Goal: Information Seeking & Learning: Check status

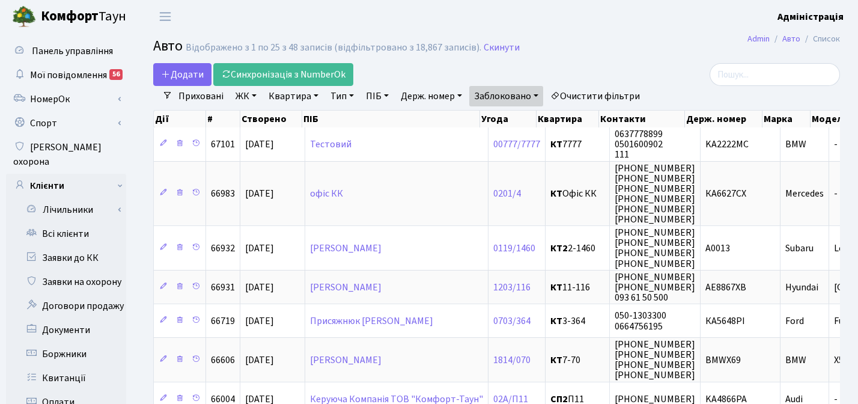
select select "25"
click at [76, 248] on link "Заявки до КК" at bounding box center [66, 258] width 120 height 24
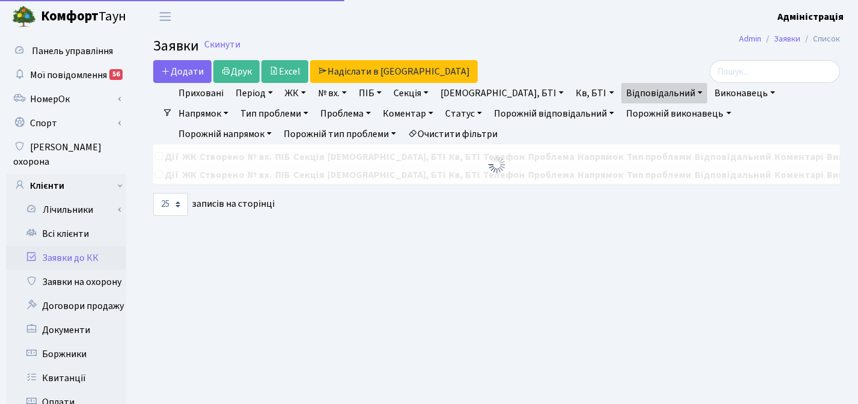
select select "25"
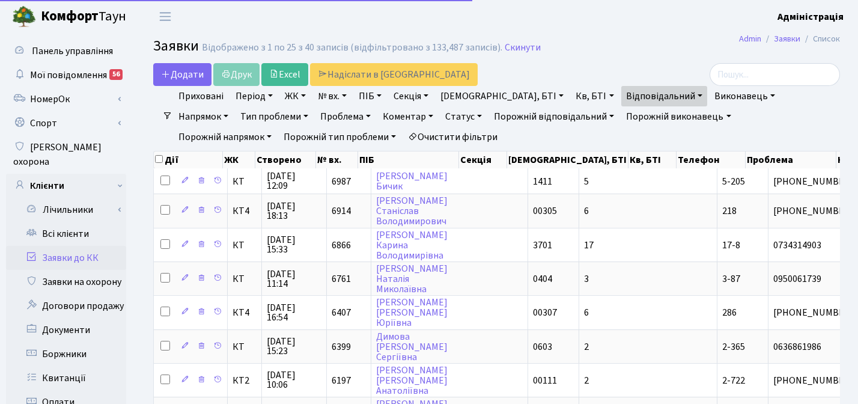
click at [403, 130] on link "Очистити фільтри" at bounding box center [452, 137] width 99 height 20
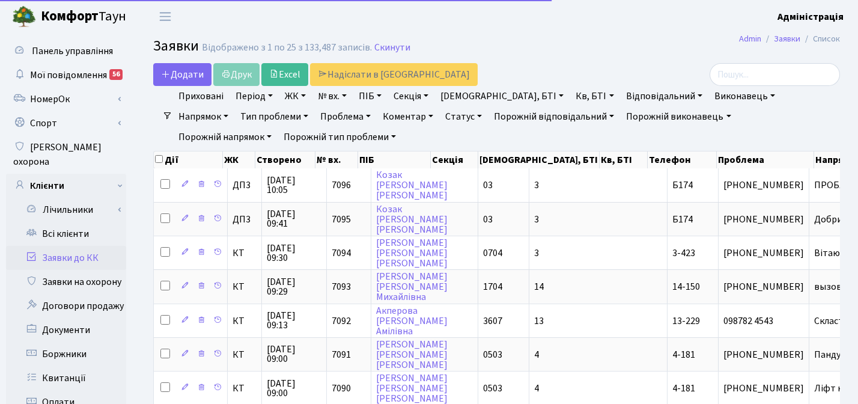
click at [561, 54] on h2 "Заявки Відображено з 1 по 25 з 133,487 записів. Скинути" at bounding box center [496, 48] width 687 height 20
click at [329, 95] on link "№ вх." at bounding box center [332, 96] width 38 height 20
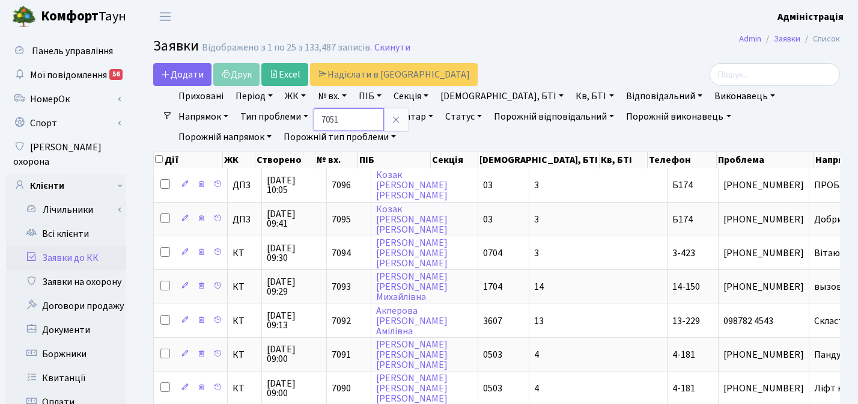
type input "7051"
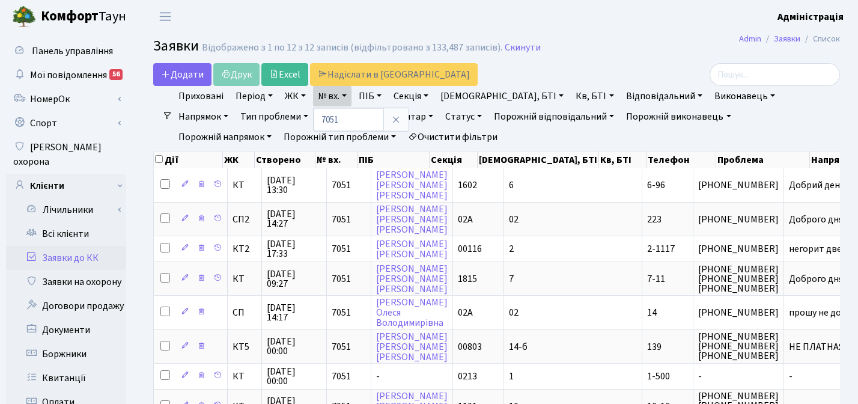
click at [604, 50] on h2 "Заявки Відображено з 1 по 12 з 12 записів (відфільтровано з 133,487 записів). С…" at bounding box center [496, 48] width 687 height 20
click at [93, 10] on b "Комфорт" at bounding box center [70, 16] width 58 height 19
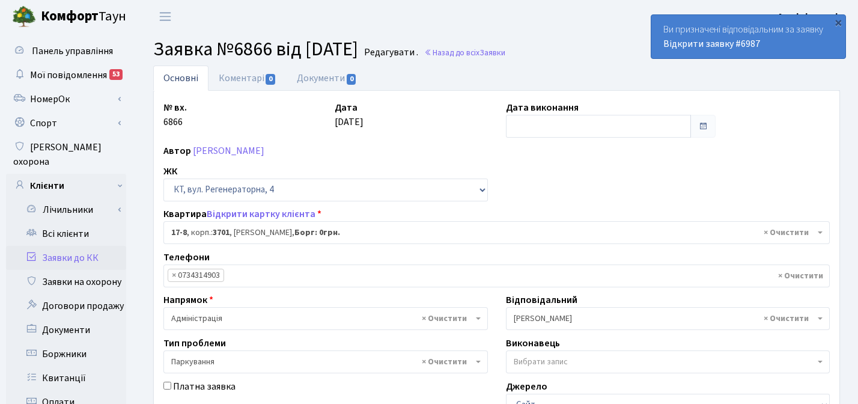
select select "8962"
select select "66"
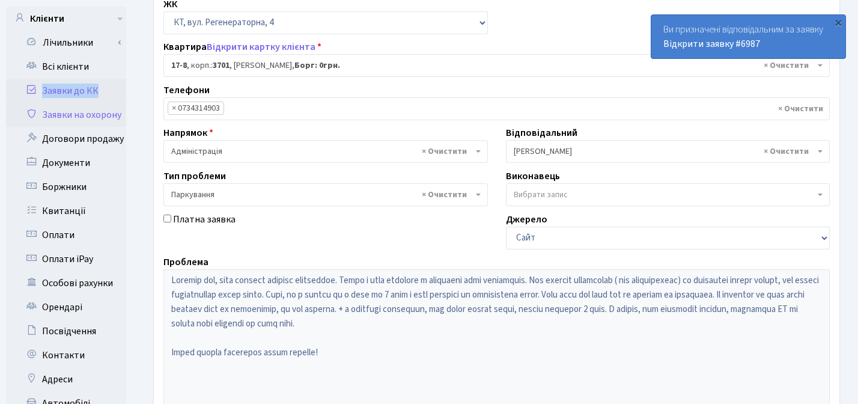
scroll to position [170, 0]
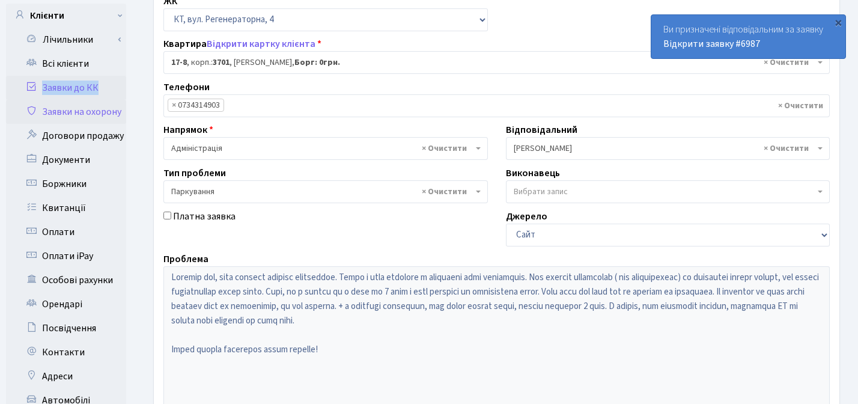
click at [79, 273] on link "Особові рахунки" at bounding box center [66, 280] width 120 height 24
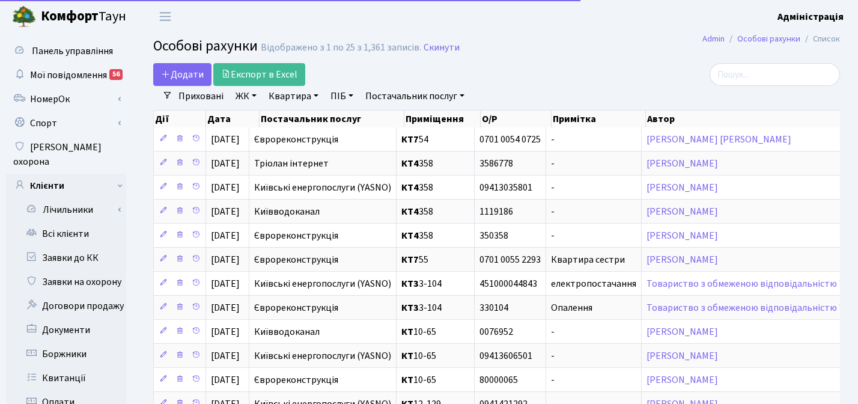
select select "25"
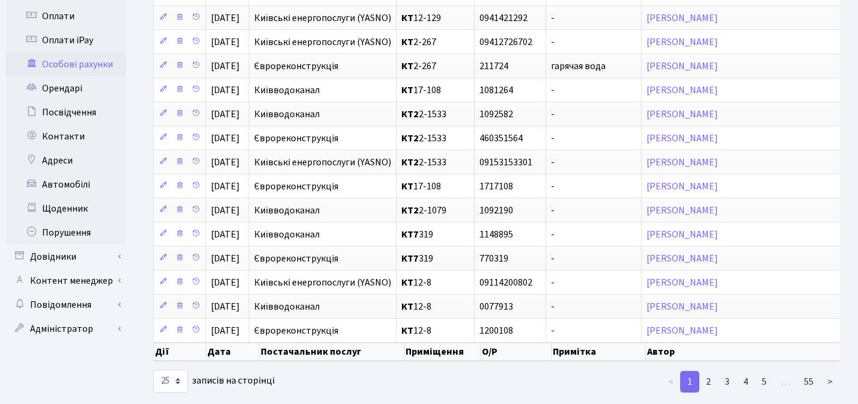
scroll to position [401, 0]
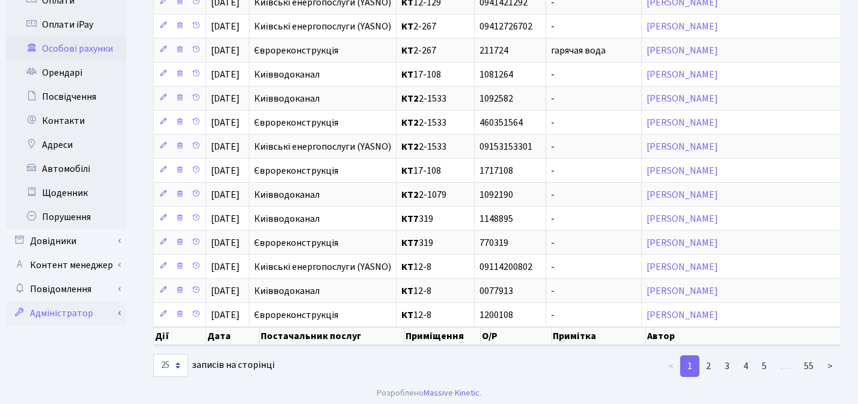
click at [78, 301] on link "Адміністратор" at bounding box center [66, 313] width 120 height 24
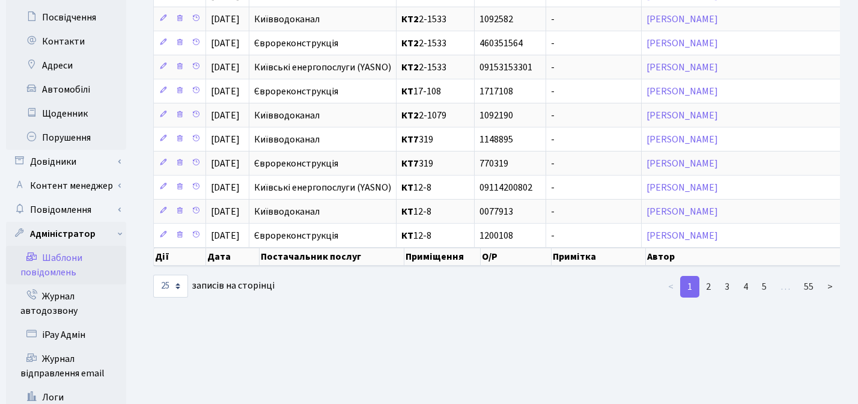
scroll to position [494, 0]
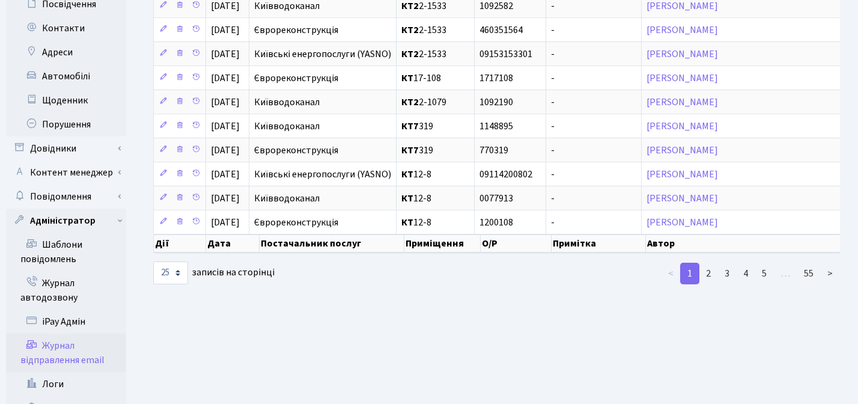
click at [51, 338] on link "Журнал відправлення email" at bounding box center [66, 352] width 120 height 38
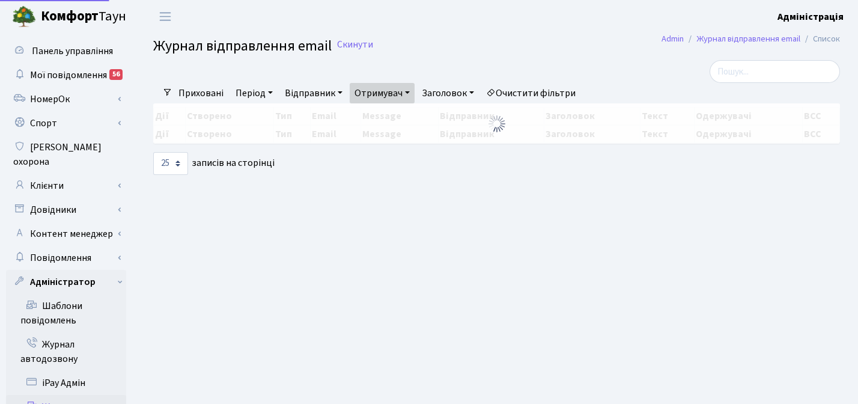
select select "25"
click at [377, 92] on link "Отримувач" at bounding box center [382, 93] width 65 height 20
paste input "[EMAIL_ADDRESS][DOMAIN_NAME]"
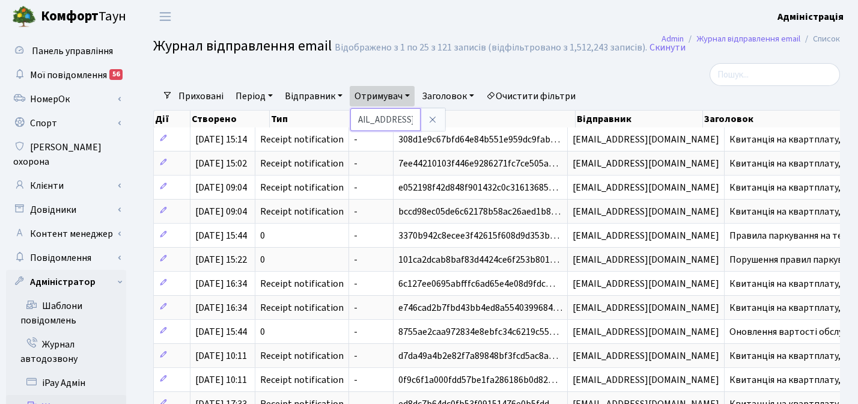
type input "[EMAIL_ADDRESS][DOMAIN_NAME]"
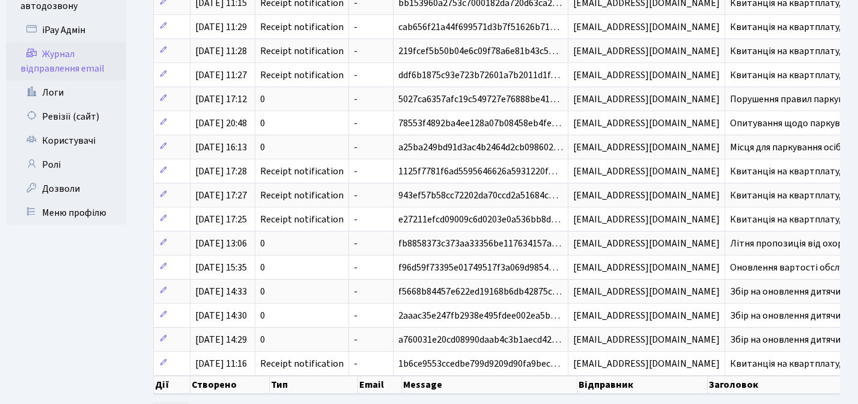
scroll to position [354, 0]
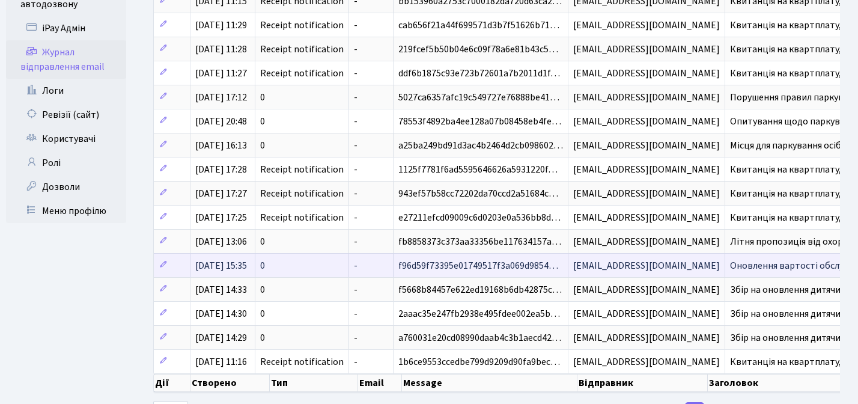
click at [752, 263] on span "Оновлення вартості обслуговування в ЖК «Комфорт Таун»" at bounding box center [856, 265] width 253 height 13
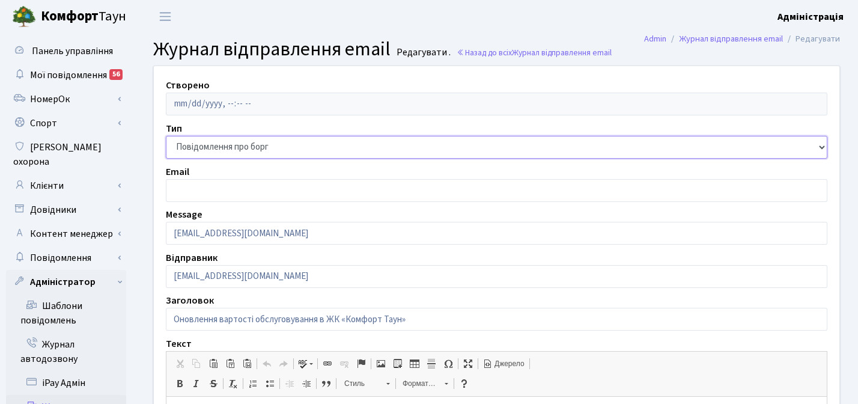
click at [821, 146] on select "Повідомлення про борг Receipt notification App review Sport notification Passwo…" at bounding box center [496, 147] width 661 height 23
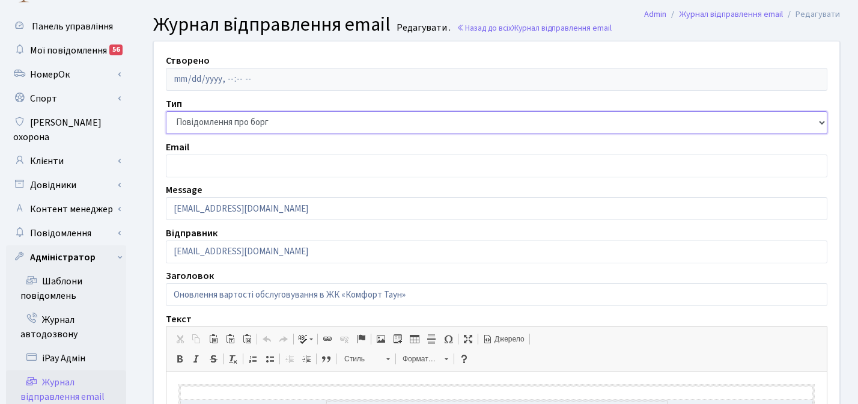
scroll to position [22, 0]
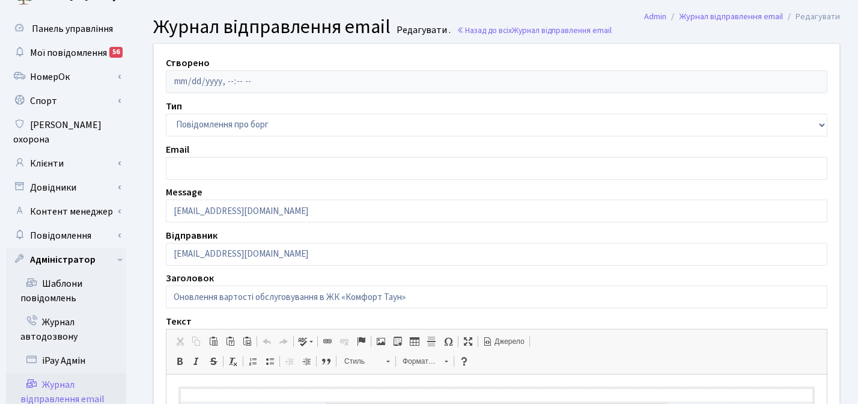
click at [133, 302] on div "Панель управління Мої повідомлення 56 [GEOGRAPHIC_DATA]" at bounding box center [67, 354] width 135 height 687
click at [58, 151] on link "Клієнти" at bounding box center [66, 163] width 120 height 24
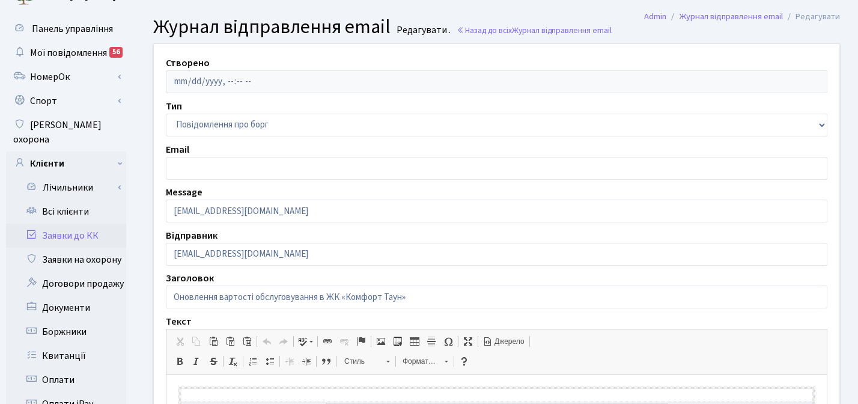
click at [67, 223] on link "Заявки до КК" at bounding box center [66, 235] width 120 height 24
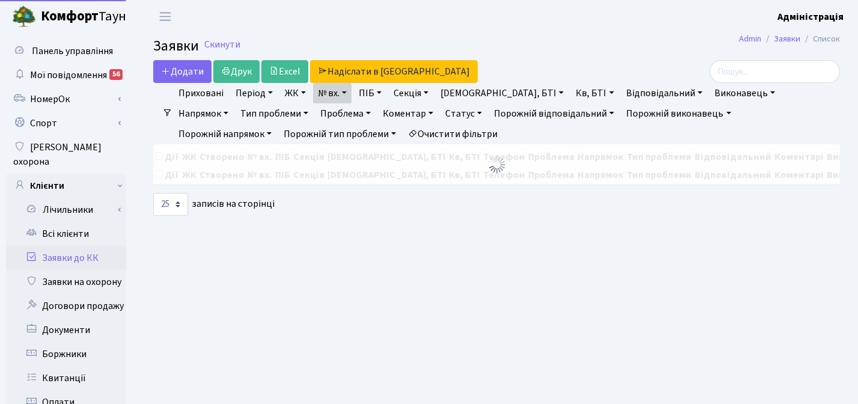
select select "25"
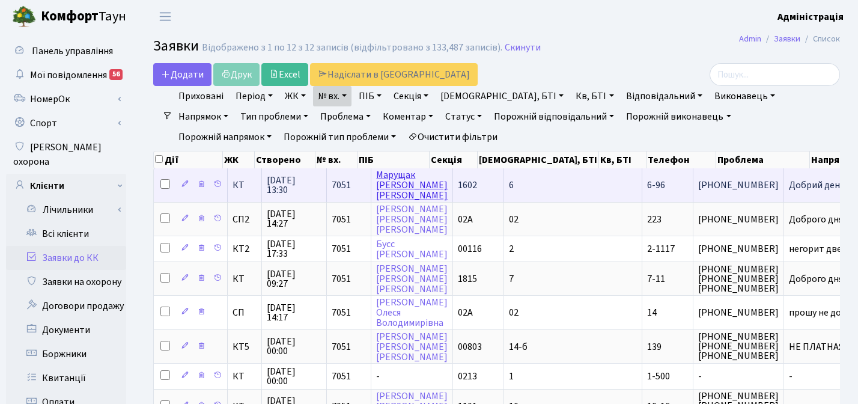
click at [398, 183] on link "[PERSON_NAME]" at bounding box center [411, 185] width 71 height 34
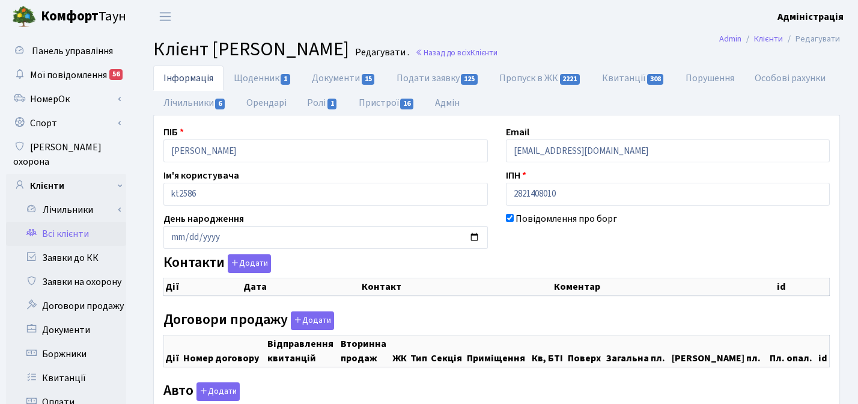
checkbox input "true"
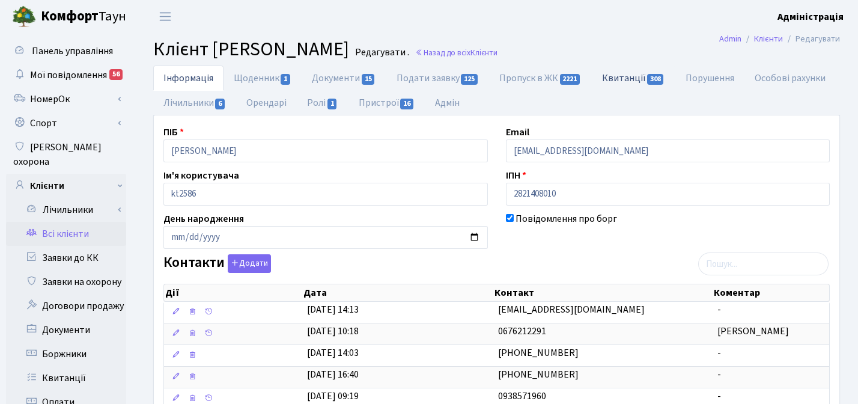
click at [624, 81] on link "Квитанції 308" at bounding box center [634, 77] width 84 height 25
select select "25"
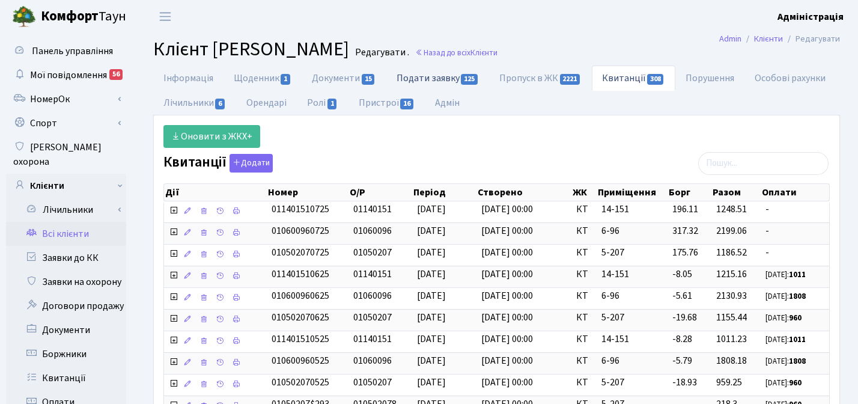
click at [425, 71] on link "Подати заявку 125" at bounding box center [437, 77] width 103 height 25
select select "25"
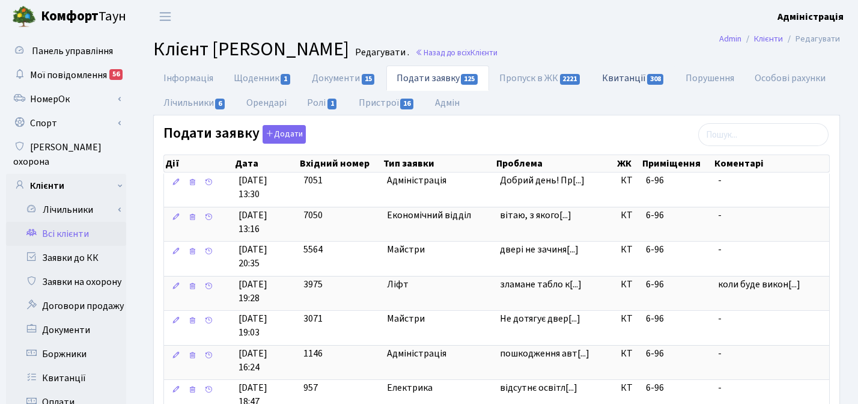
click at [625, 79] on link "Квитанції 308" at bounding box center [634, 77] width 84 height 25
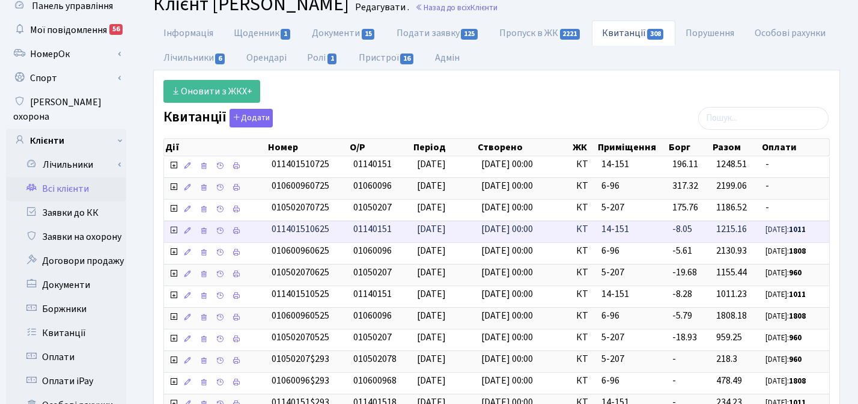
scroll to position [48, 0]
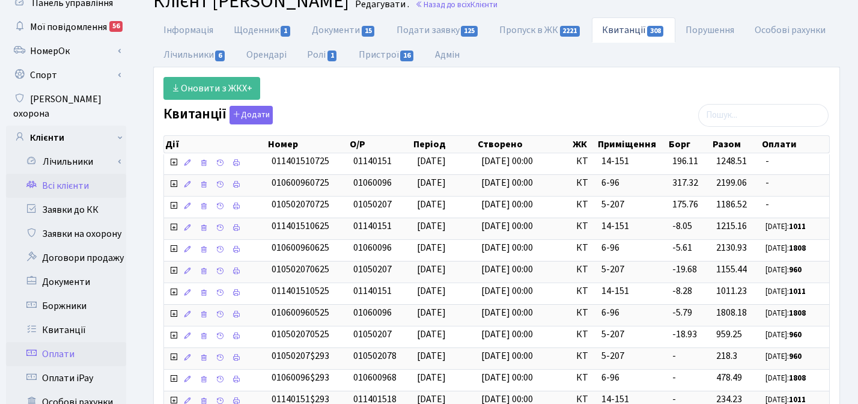
click at [57, 342] on link "Оплати" at bounding box center [66, 354] width 120 height 24
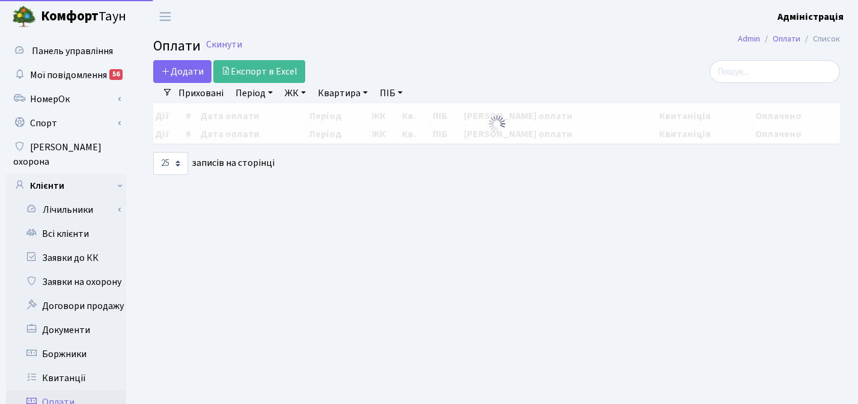
select select "25"
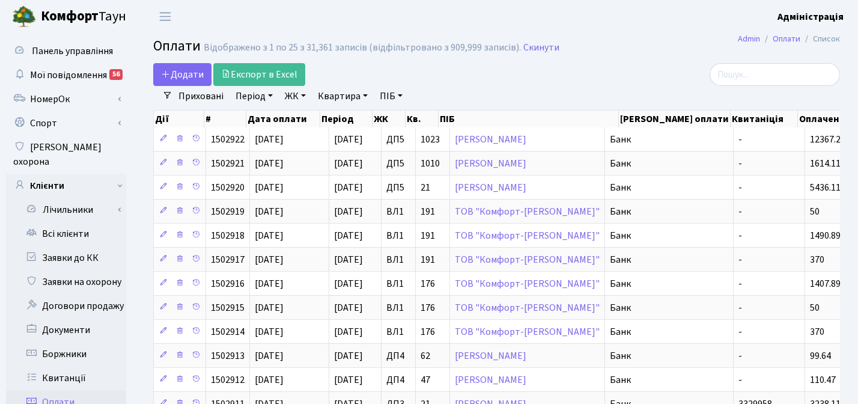
click at [342, 93] on link "Квартира" at bounding box center [342, 96] width 59 height 20
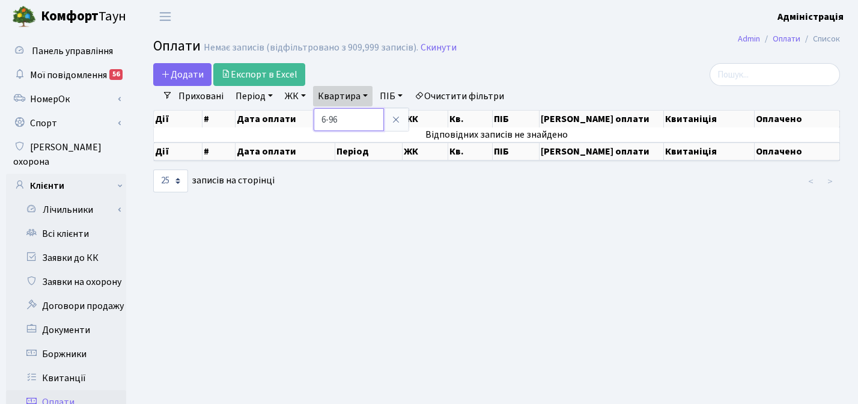
type input "6-96"
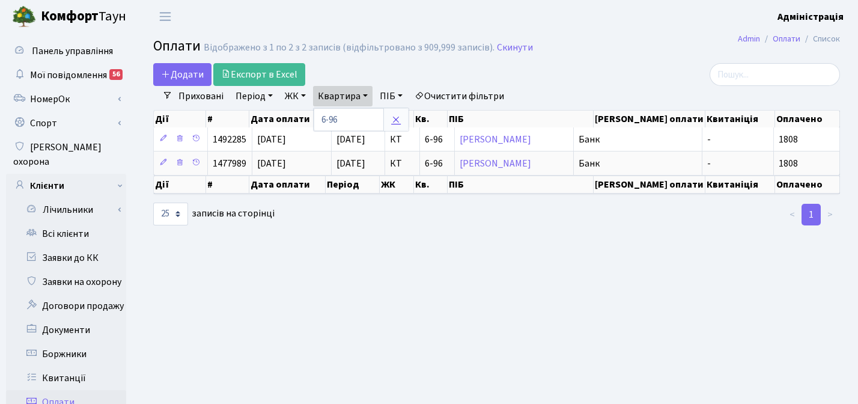
click at [397, 120] on icon at bounding box center [396, 120] width 10 height 10
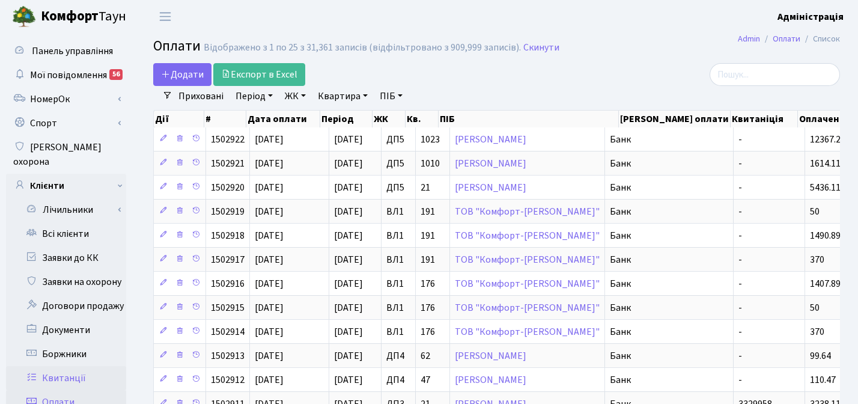
click at [73, 366] on link "Квитанції" at bounding box center [66, 378] width 120 height 24
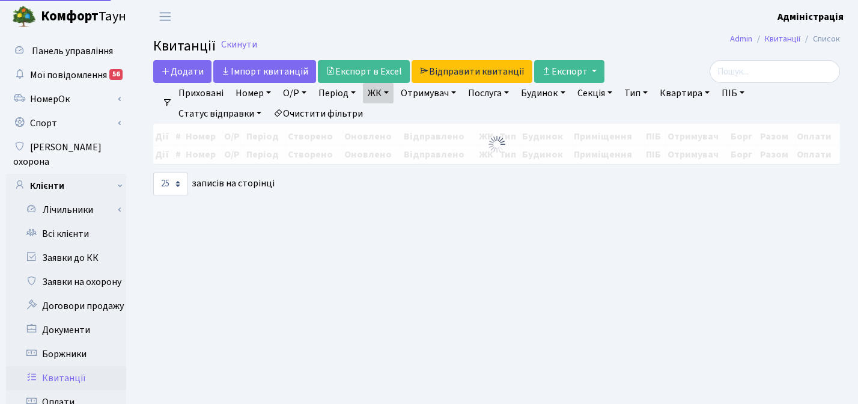
select select "25"
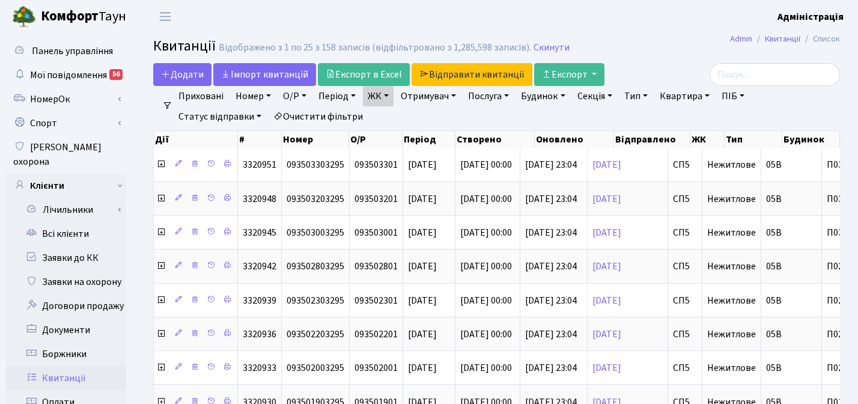
click at [332, 114] on link "Очистити фільтри" at bounding box center [318, 116] width 99 height 20
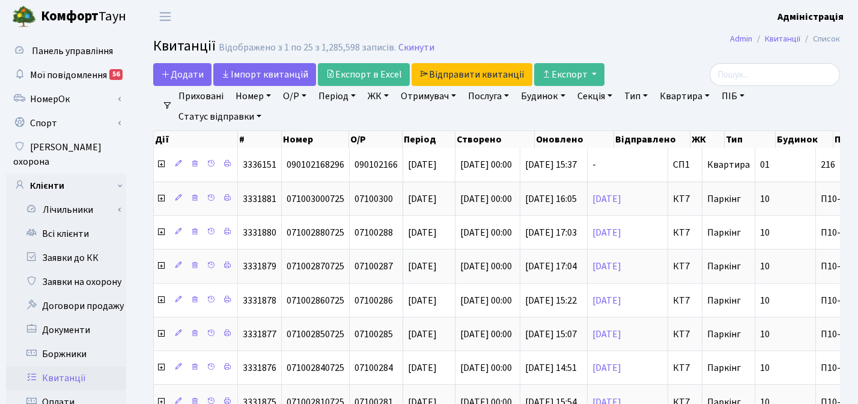
click at [674, 94] on link "Квартира" at bounding box center [684, 96] width 59 height 20
type input "6-96"
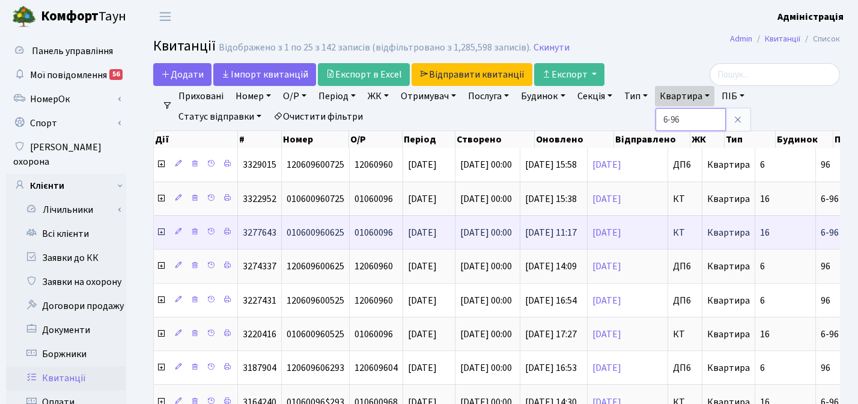
scroll to position [1, 0]
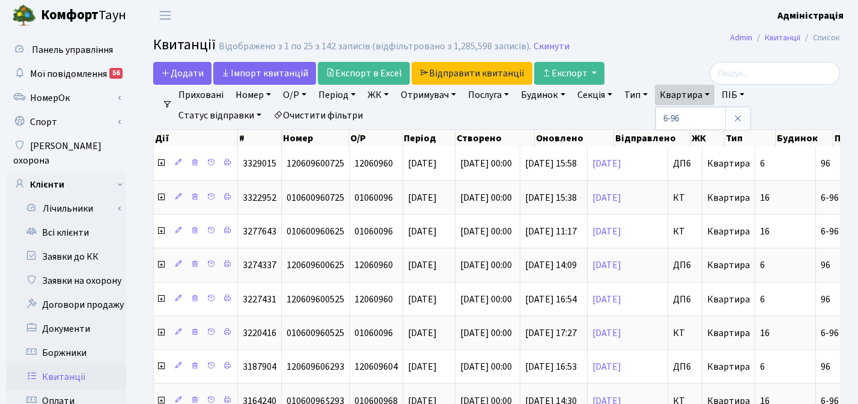
click at [812, 100] on ul "Приховані Номер О/Р Період 18.08.2025 - 18.08.2025 ЖК ТХ, вул. Ділова, 1/2 КТ, …" at bounding box center [501, 105] width 658 height 41
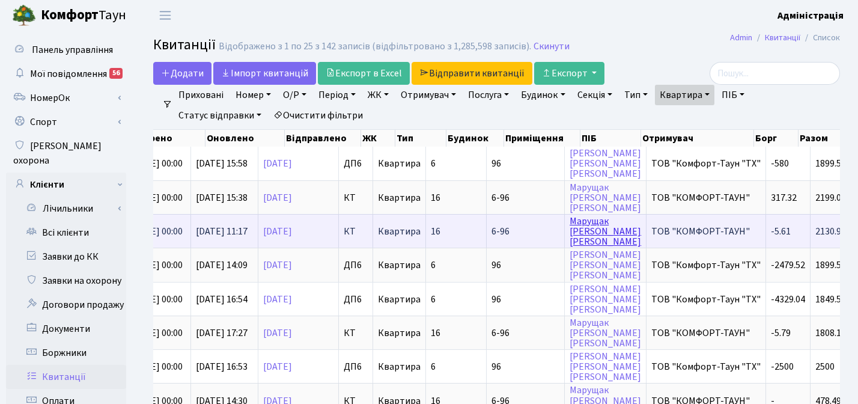
scroll to position [0, 0]
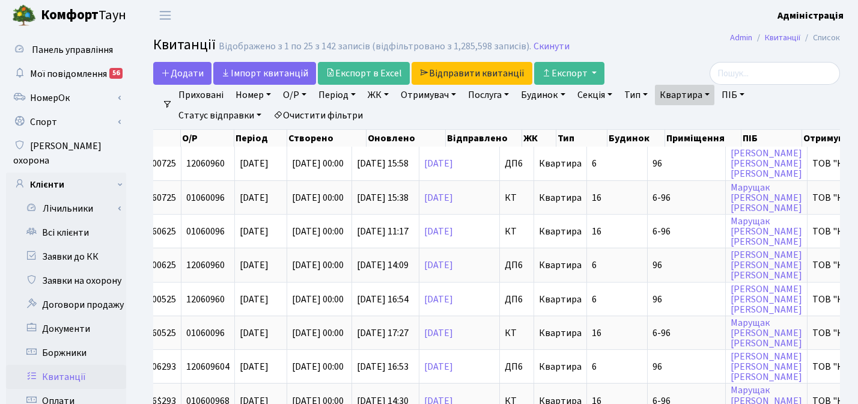
click at [383, 97] on link "ЖК" at bounding box center [378, 95] width 31 height 20
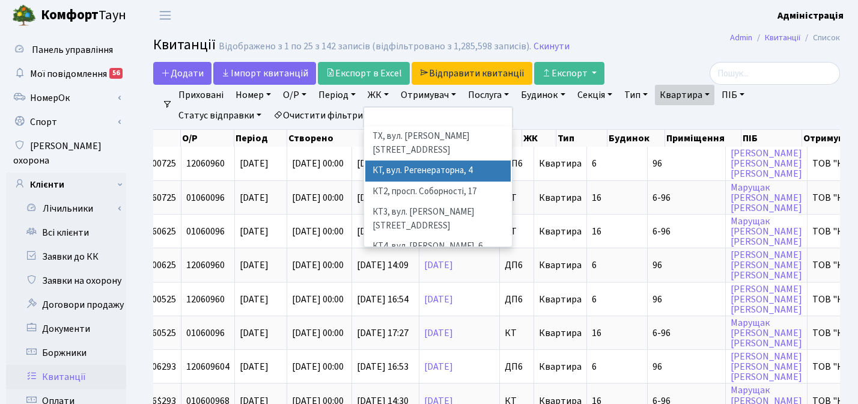
click at [388, 160] on li "КТ, вул. Регенераторна, 4" at bounding box center [437, 170] width 145 height 21
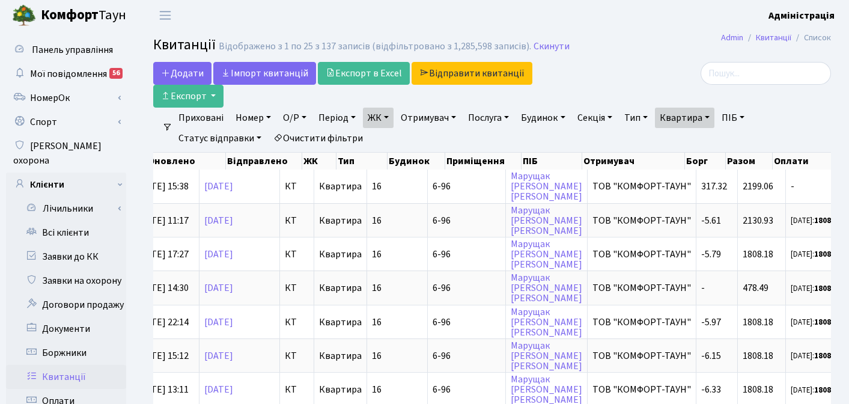
click at [337, 128] on link "Очистити фільтри" at bounding box center [318, 138] width 99 height 20
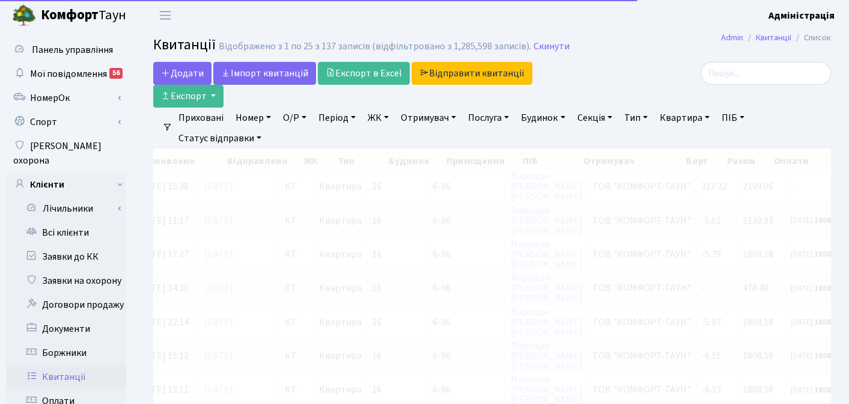
click at [664, 38] on h2 "Квитанції Відображено з 1 по 25 з 137 записів (відфільтровано з 1,285,598 запис…" at bounding box center [492, 47] width 678 height 20
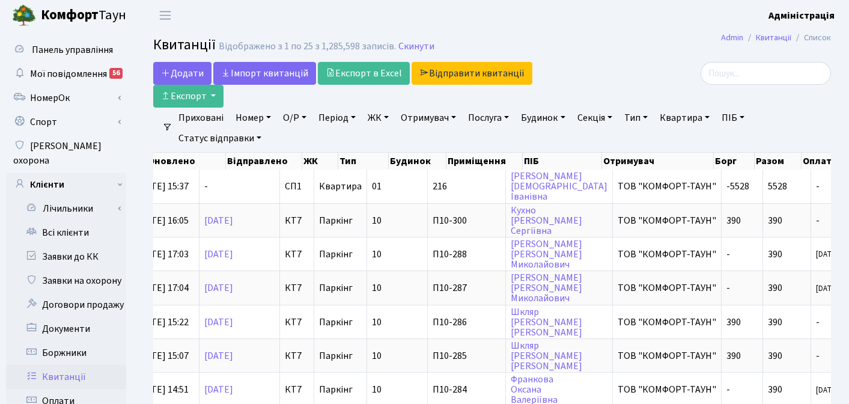
click at [655, 41] on h2 "Квитанції Відображено з 1 по 25 з 1,285,598 записів. Скинути" at bounding box center [492, 47] width 678 height 20
click at [637, 27] on header "Комфорт Таун Адміністрація Мій обліковий запис Вийти" at bounding box center [424, 15] width 849 height 33
